Goal: Transaction & Acquisition: Register for event/course

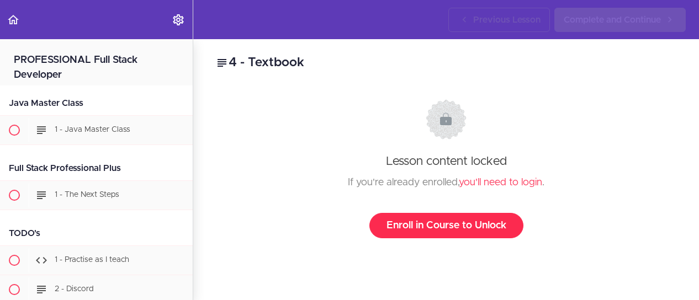
scroll to position [1351, 0]
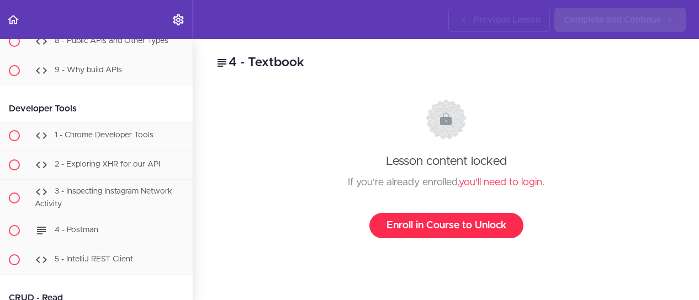
click at [450, 224] on link "Enroll in Course to Unlock" at bounding box center [446, 225] width 154 height 25
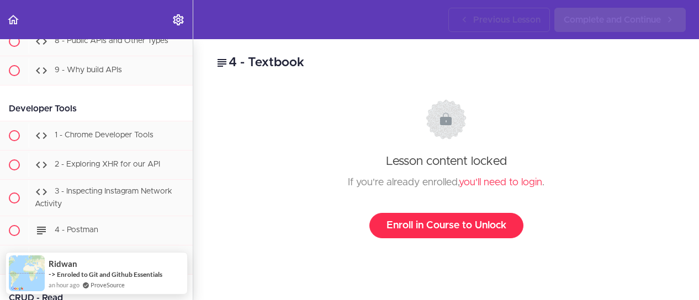
scroll to position [0, 0]
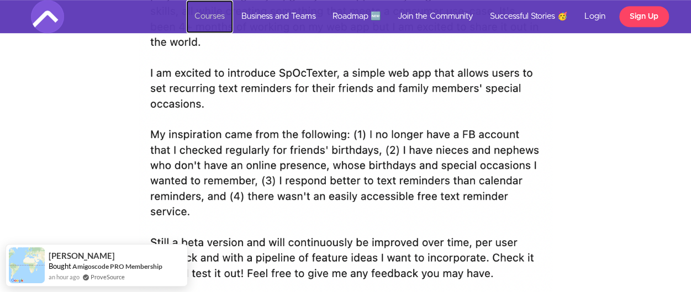
click at [210, 15] on link "Courses" at bounding box center [209, 16] width 47 height 33
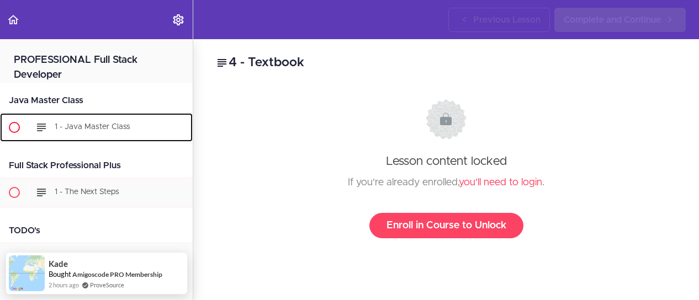
click at [103, 129] on span "1 - Java Master Class" at bounding box center [93, 127] width 76 height 8
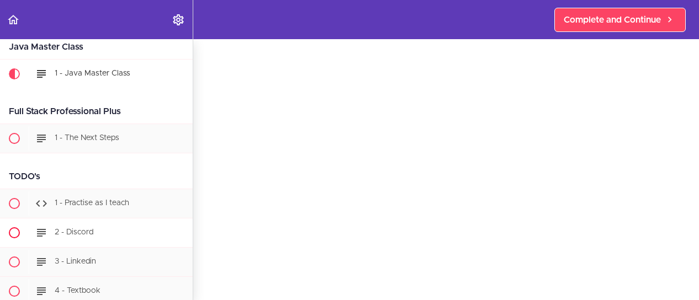
scroll to position [59, 0]
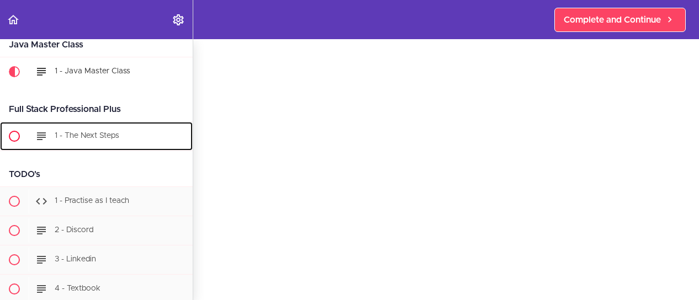
click at [93, 145] on div "1 - The Next Steps" at bounding box center [111, 136] width 164 height 24
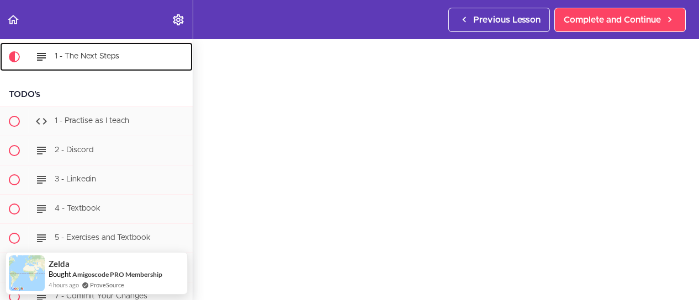
scroll to position [59, 0]
